Goal: Transaction & Acquisition: Purchase product/service

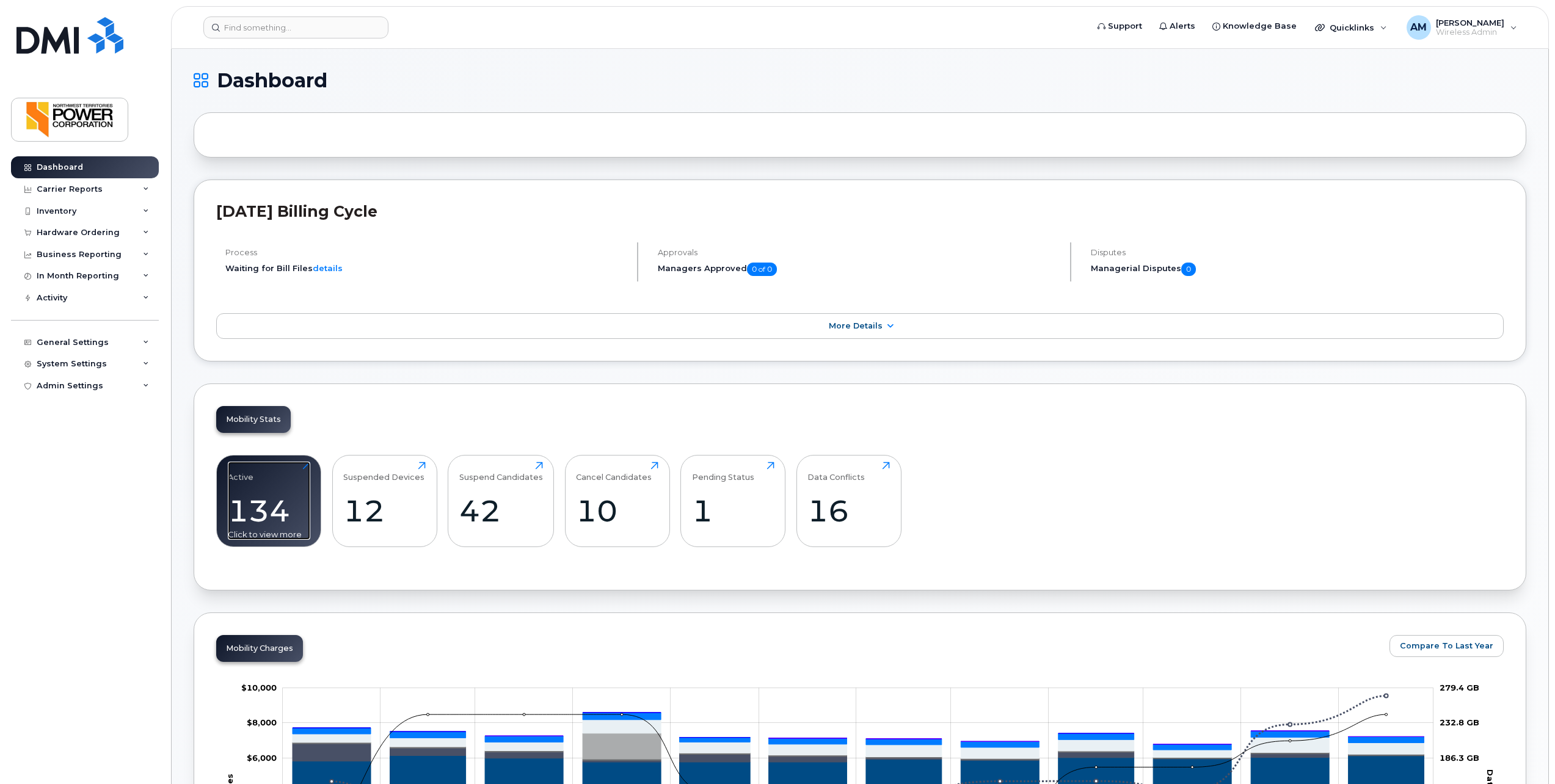
click at [289, 491] on div "Active 134 Click to view more" at bounding box center [269, 501] width 82 height 78
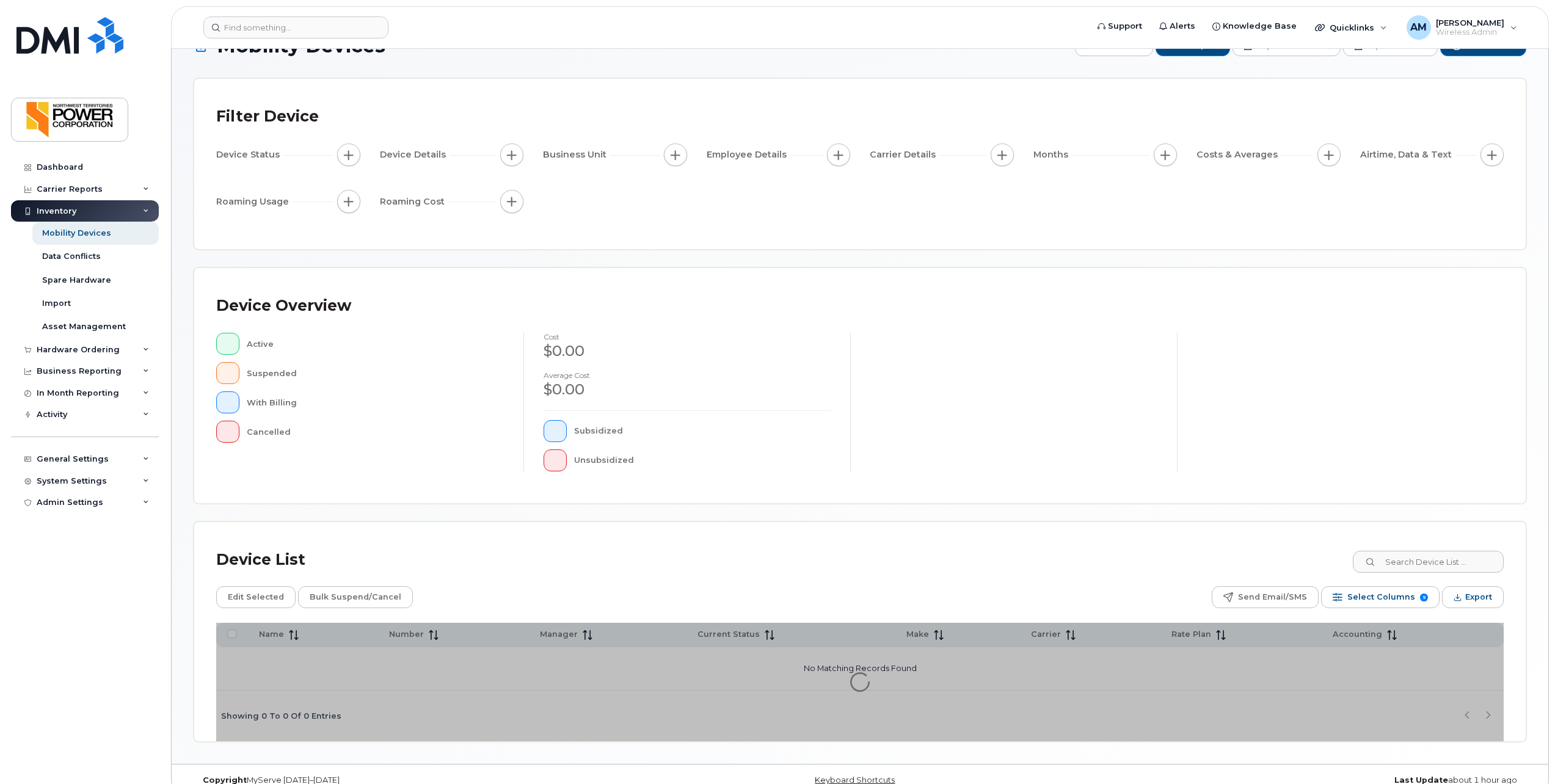
scroll to position [56, 0]
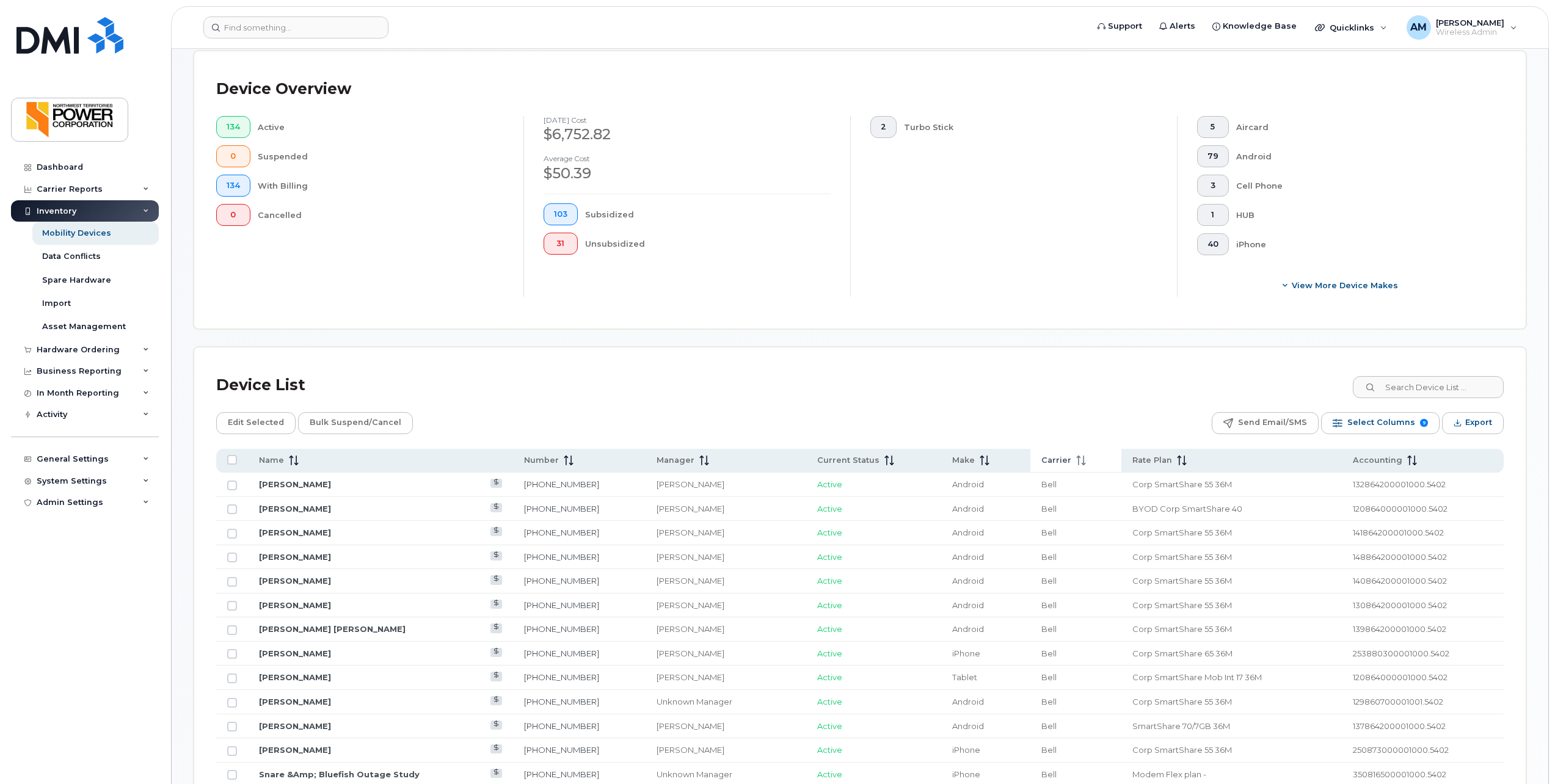
scroll to position [299, 0]
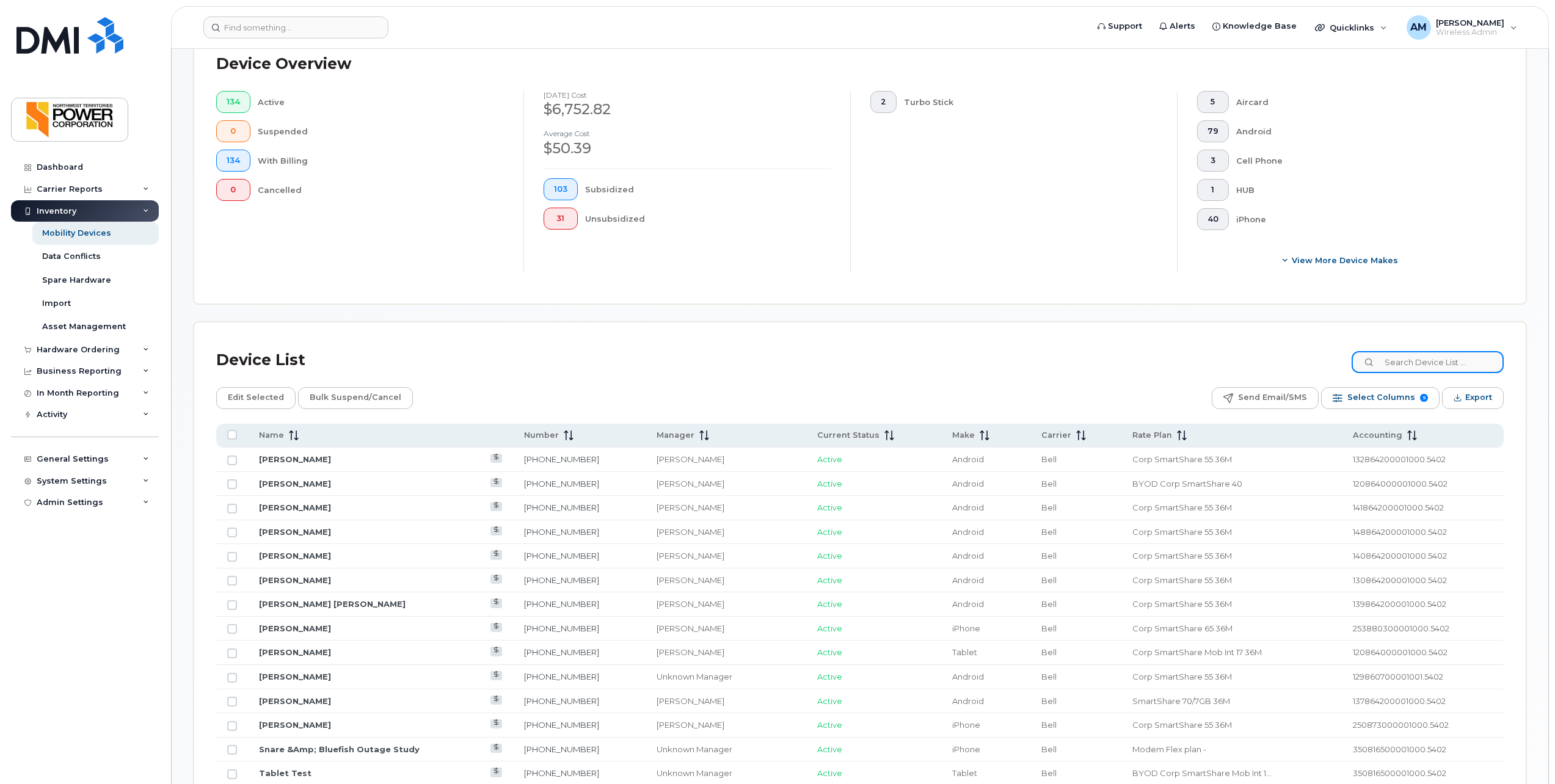
click at [1439, 365] on input at bounding box center [1428, 362] width 152 height 22
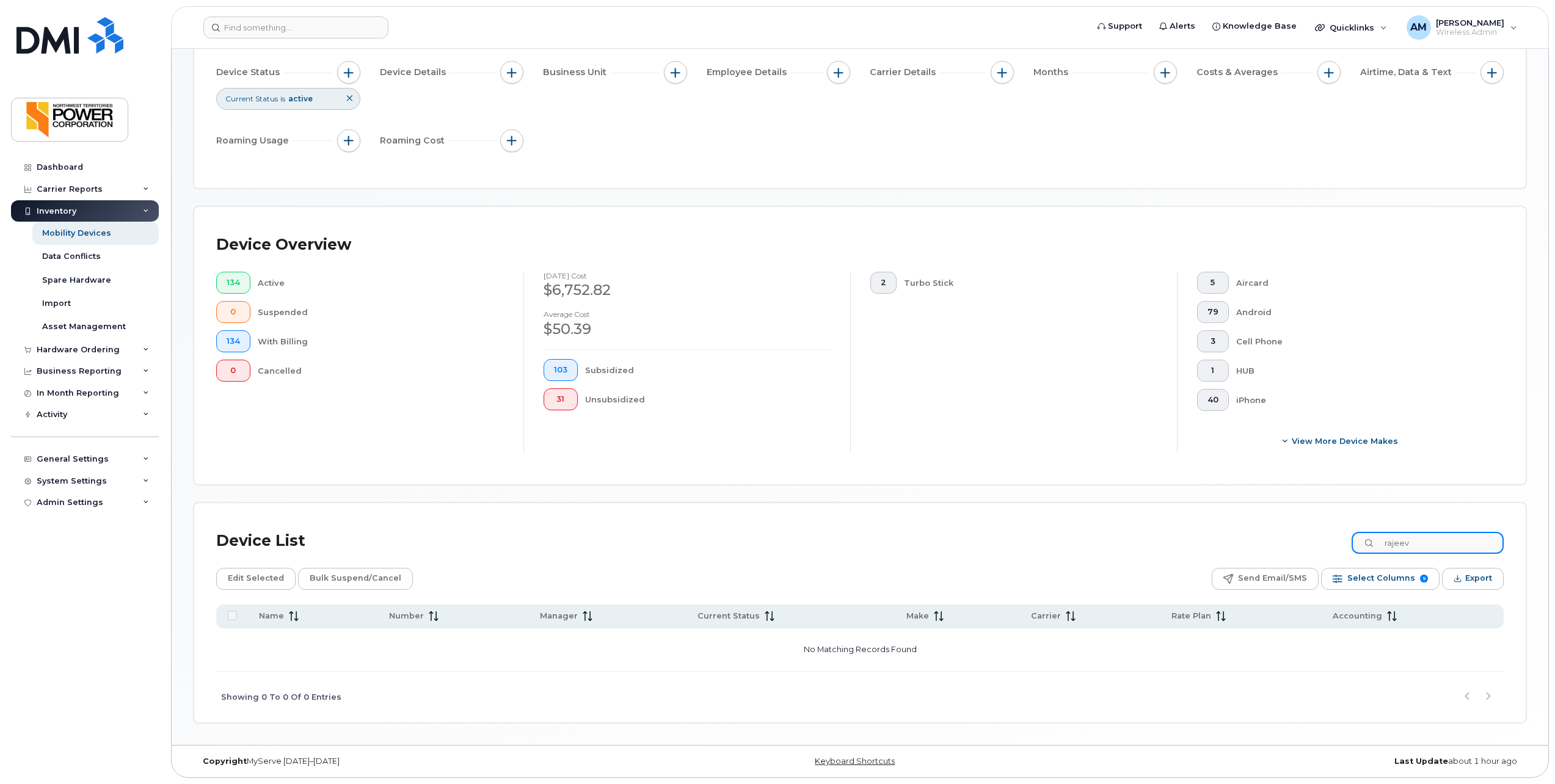
scroll to position [119, 0]
type input "r"
type input "hars"
click at [52, 348] on div "Hardware Ordering" at bounding box center [78, 349] width 83 height 10
click at [57, 373] on div "Overview" at bounding box center [61, 371] width 39 height 11
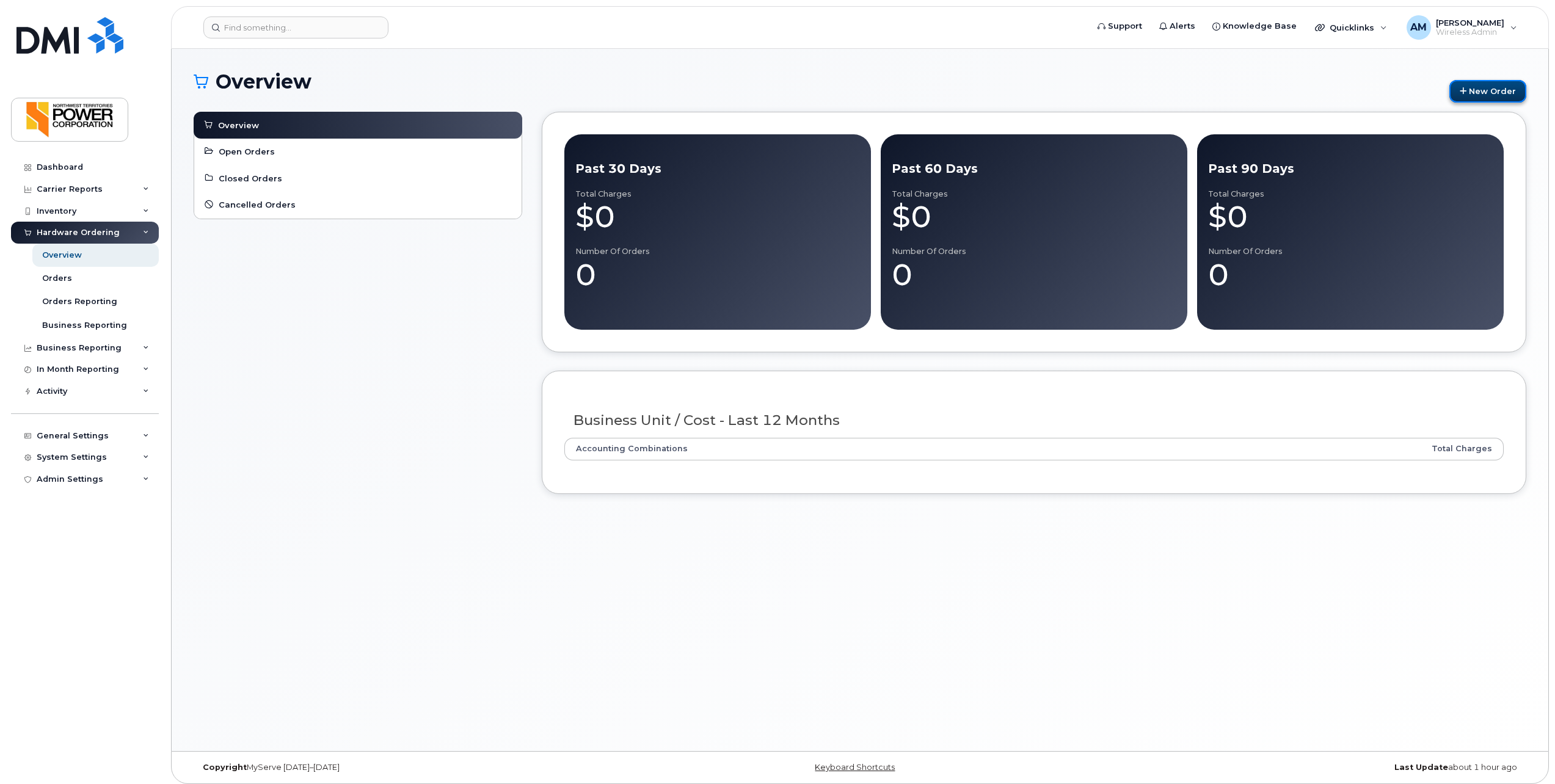
click at [1497, 93] on link "New Order" at bounding box center [1488, 91] width 77 height 23
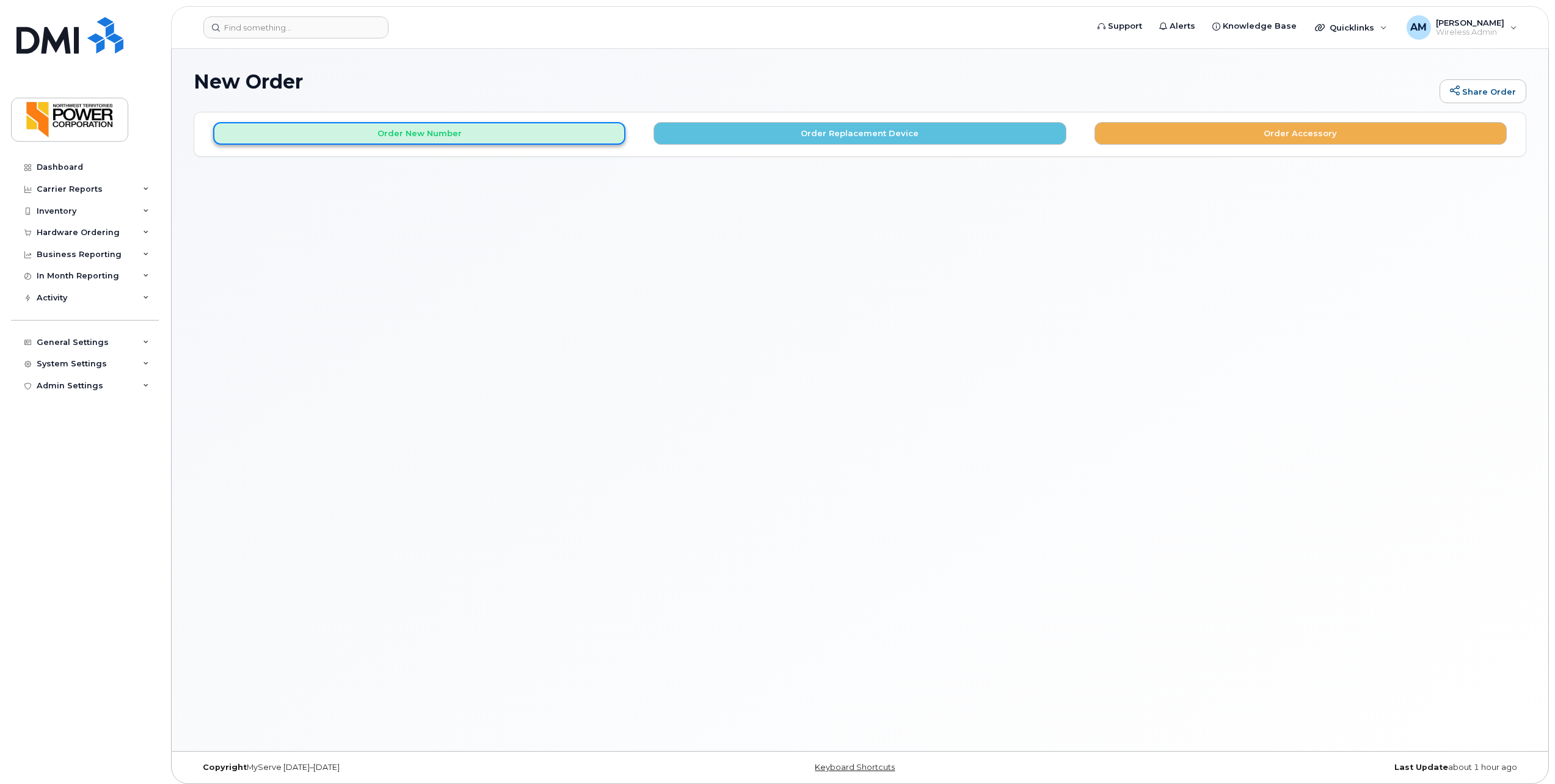
click at [470, 133] on button "Order New Number" at bounding box center [419, 133] width 412 height 23
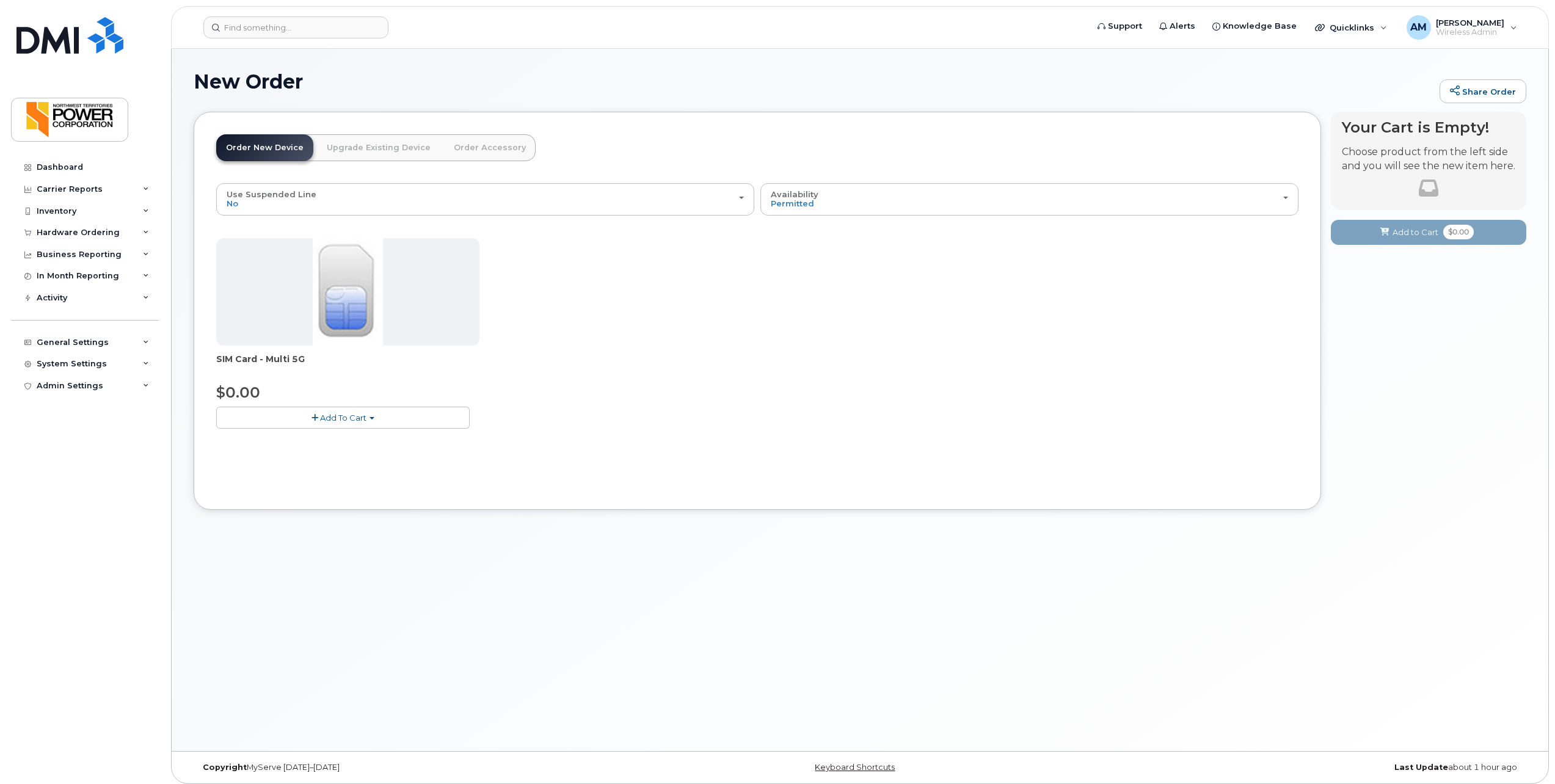
click at [371, 419] on span "button" at bounding box center [372, 419] width 5 height 3
click at [292, 440] on link "$0.00 - New Activation" at bounding box center [277, 441] width 116 height 16
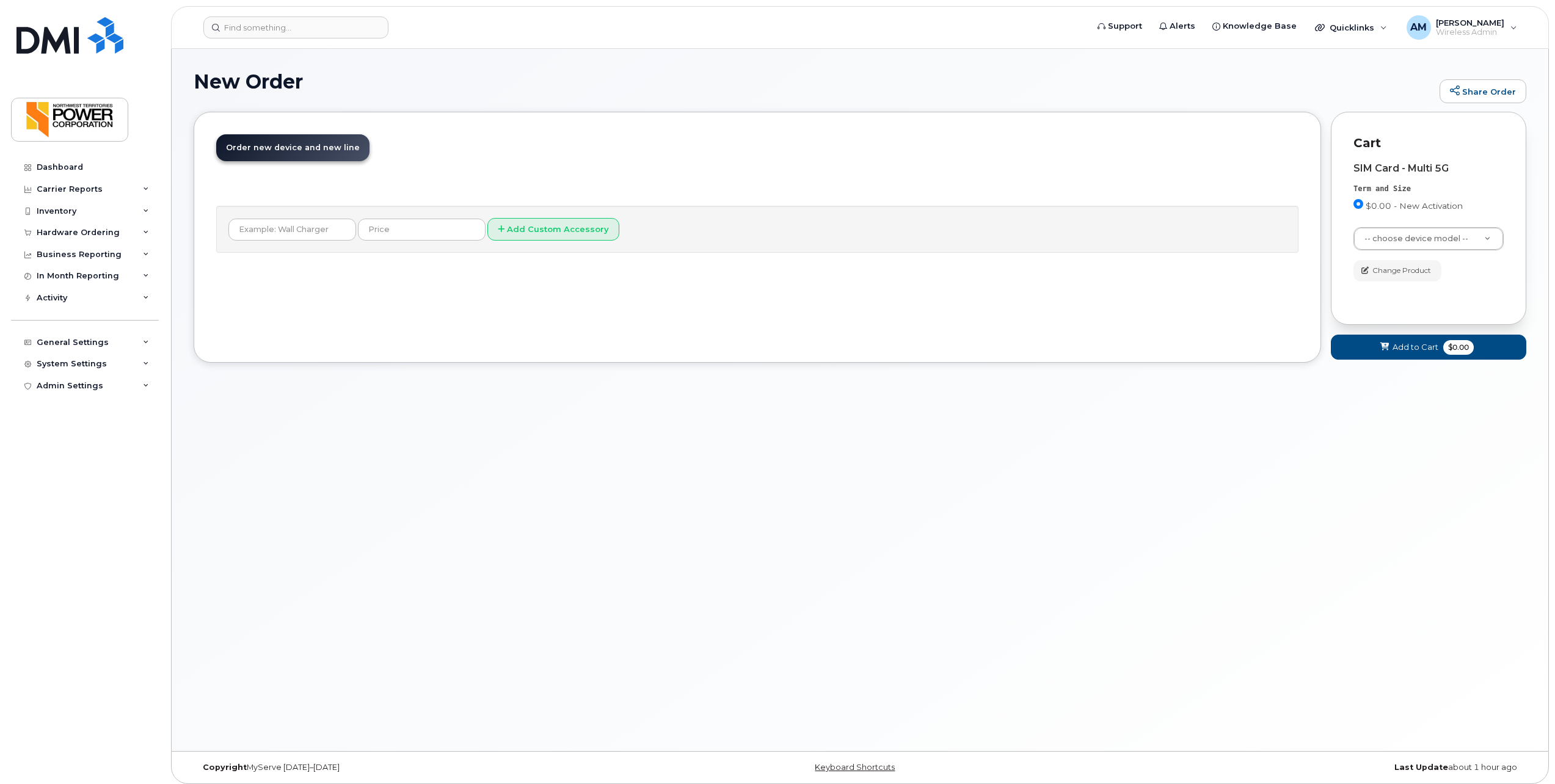
click at [304, 149] on span "Order new device and new line" at bounding box center [292, 147] width 134 height 9
click at [312, 230] on input "text" at bounding box center [292, 230] width 127 height 22
click at [292, 230] on input "text" at bounding box center [292, 230] width 127 height 22
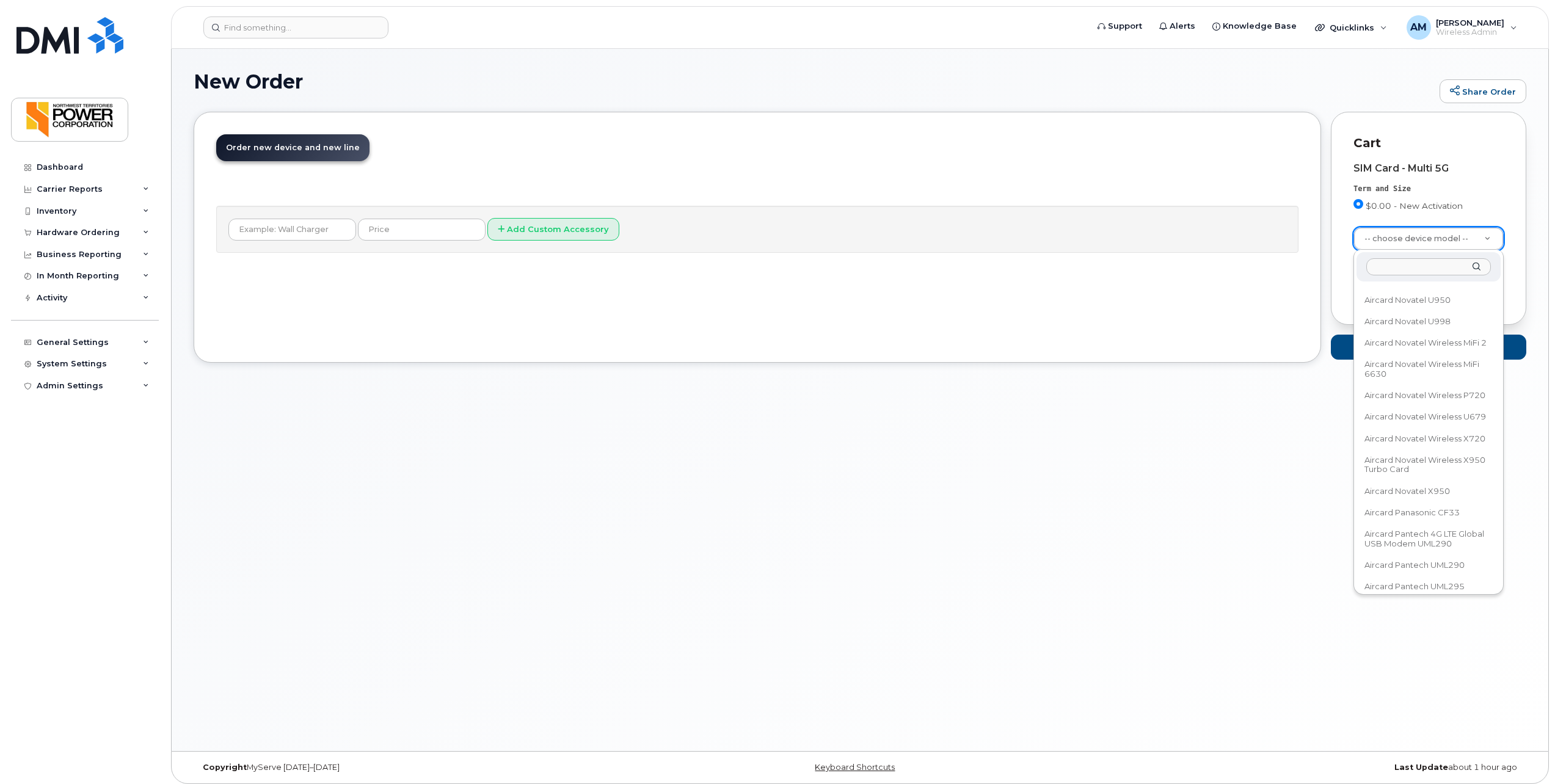
scroll to position [2259, 0]
